Goal: Information Seeking & Learning: Learn about a topic

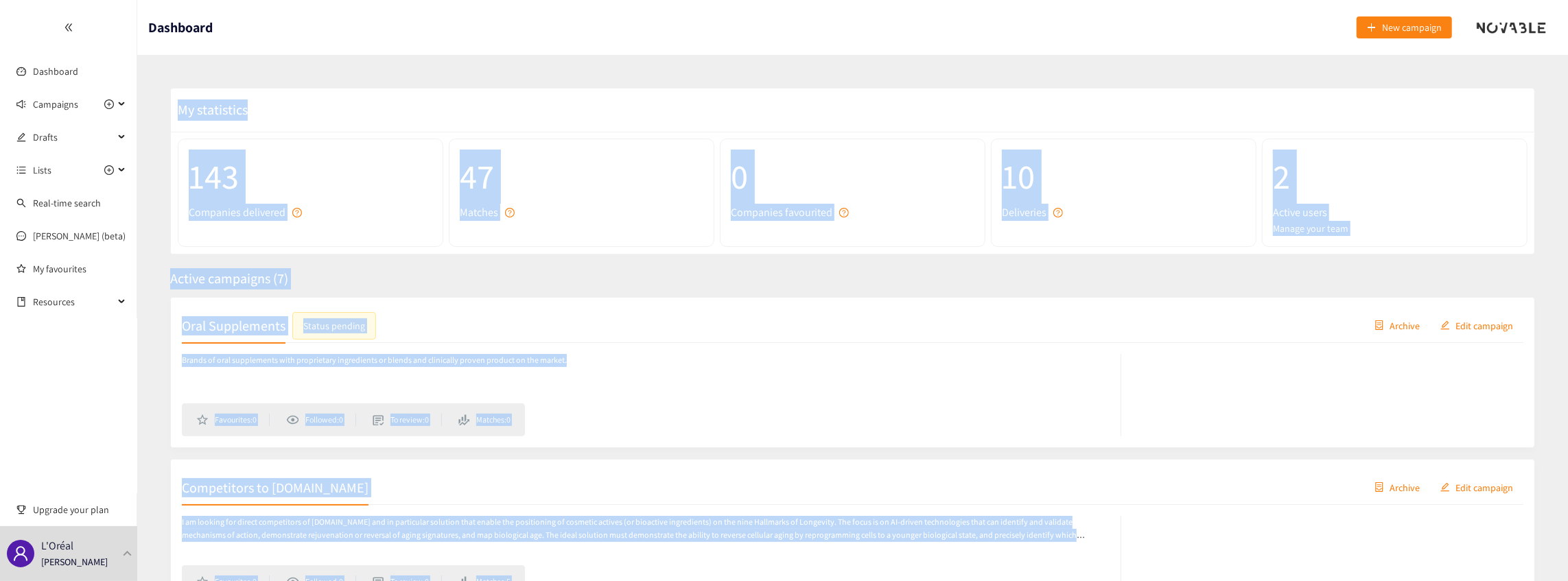
scroll to position [894, 0]
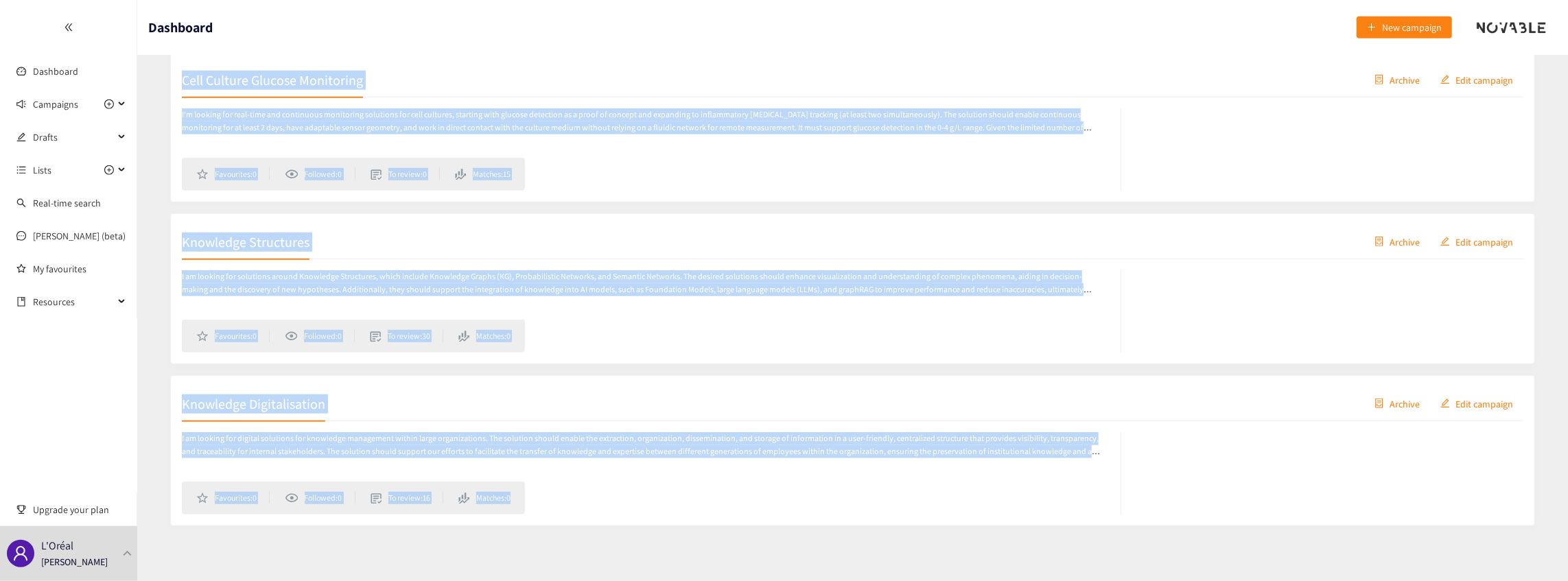
drag, startPoint x: 1517, startPoint y: 28, endPoint x: 715, endPoint y: 889, distance: 1176.7
drag, startPoint x: 733, startPoint y: 526, endPoint x: 733, endPoint y: 541, distance: 15.0
click at [729, 505] on div "I am looking for digital solutions for knowledge management within large organi…" at bounding box center [651, 474] width 939 height 83
